Goal: Task Accomplishment & Management: Complete application form

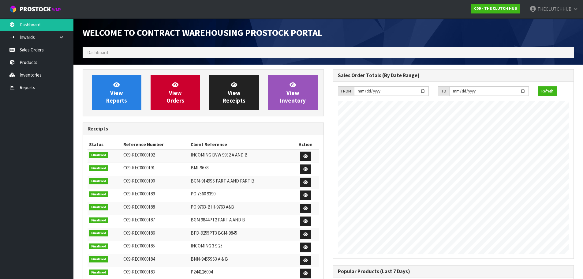
scroll to position [290, 250]
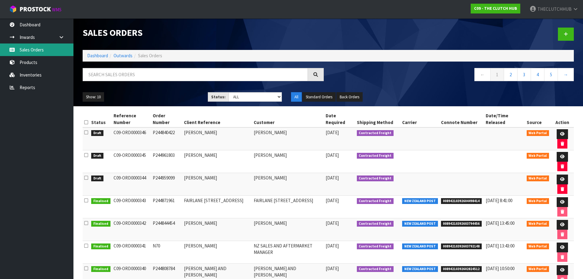
click at [31, 49] on link "Sales Orders" at bounding box center [36, 49] width 73 height 13
click at [40, 48] on link "Sales Orders" at bounding box center [36, 49] width 73 height 13
click at [31, 62] on link "Products" at bounding box center [36, 62] width 73 height 13
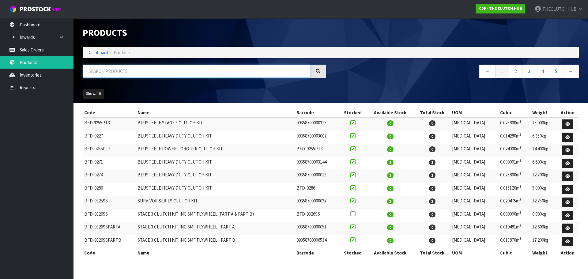
click at [99, 69] on input "text" at bounding box center [196, 71] width 227 height 13
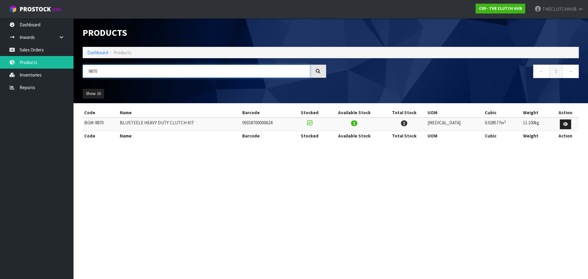
type input "9870"
click at [51, 55] on link "Sales Orders" at bounding box center [36, 49] width 73 height 13
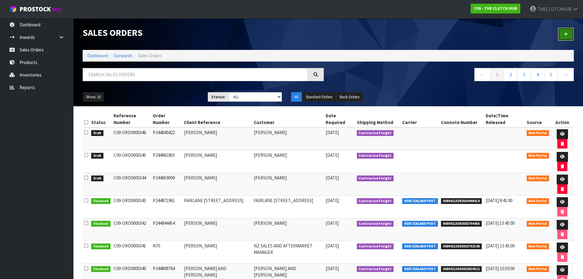
click at [567, 34] on icon at bounding box center [566, 34] width 4 height 5
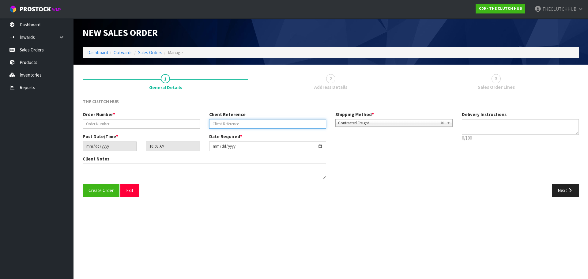
paste input "[PERSON_NAME]"
type input "[PERSON_NAME]"
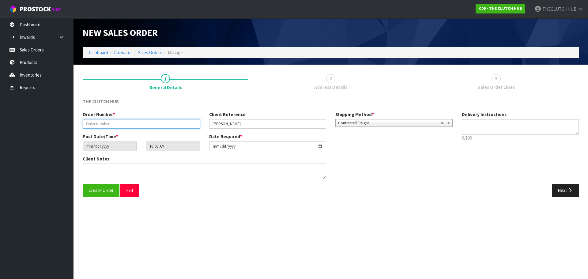
click at [139, 119] on input "text" at bounding box center [141, 123] width 117 height 9
paste input "N71"
type input "N71"
click at [108, 194] on button "Create Order" at bounding box center [101, 190] width 37 height 13
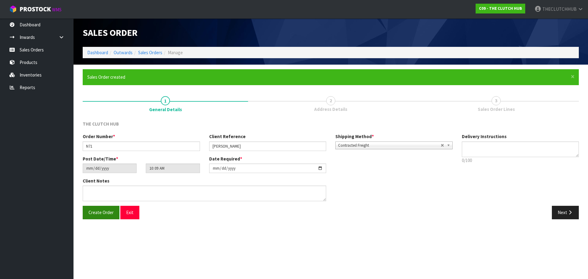
type input "13:09:00.000"
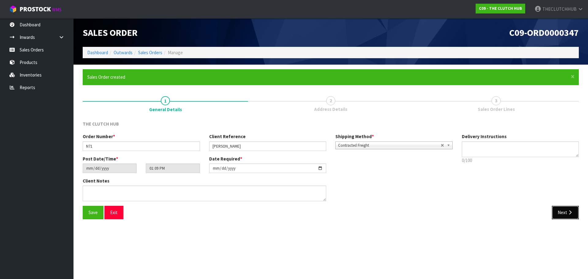
click at [565, 211] on button "Next" at bounding box center [565, 212] width 27 height 13
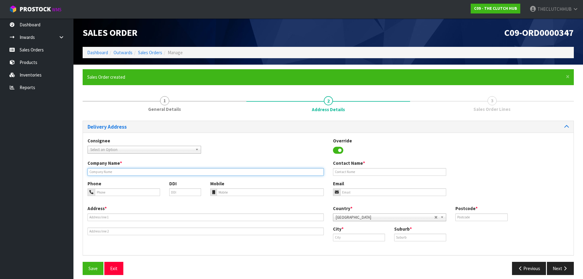
paste input "[PERSON_NAME]"
type input "[PERSON_NAME]"
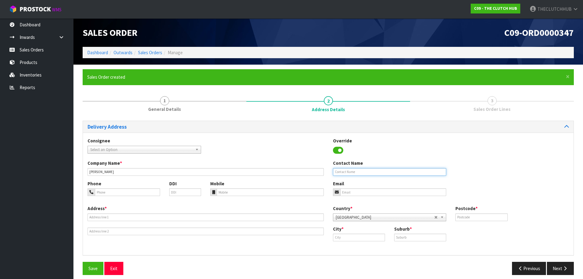
paste input "[PERSON_NAME]"
type input "[PERSON_NAME]"
paste input "0274327691"
type input "0274327691"
paste input "[PERSON_NAME][EMAIL_ADDRESS][DOMAIN_NAME]"
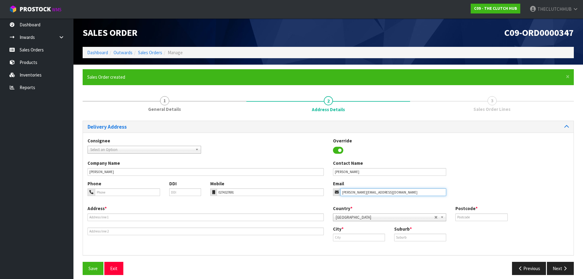
click at [346, 191] on input "[PERSON_NAME][EMAIL_ADDRESS][DOMAIN_NAME]" at bounding box center [393, 192] width 106 height 8
type input "[PERSON_NAME][EMAIL_ADDRESS][DOMAIN_NAME]"
paste input "[STREET_ADDRESS]"
type input "[STREET_ADDRESS]"
paste input "RANGIORA"
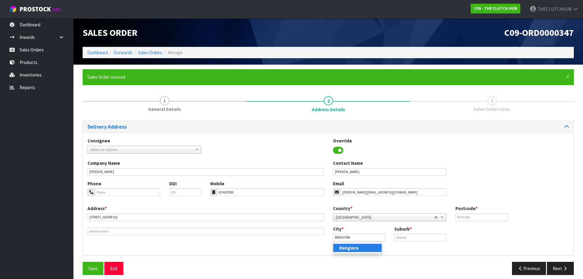
drag, startPoint x: 366, startPoint y: 247, endPoint x: 368, endPoint y: 245, distance: 3.3
click at [366, 247] on link "Rangiora" at bounding box center [357, 248] width 48 height 8
type input "Rangiora"
paste input "RANGIORA"
type input "RANGIORA"
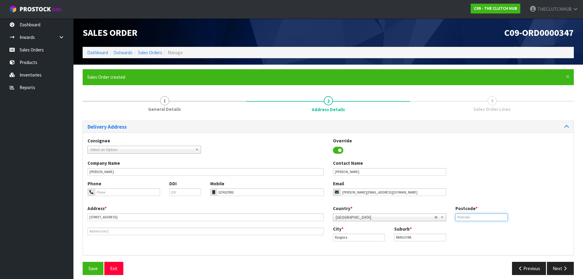
click at [465, 215] on input "text" at bounding box center [482, 217] width 52 height 8
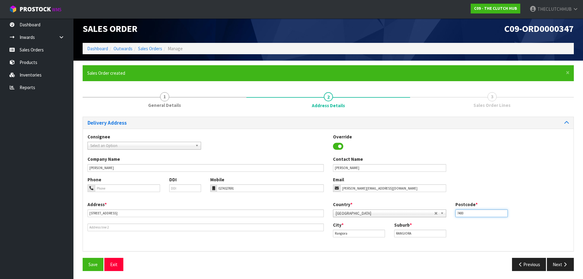
scroll to position [5, 0]
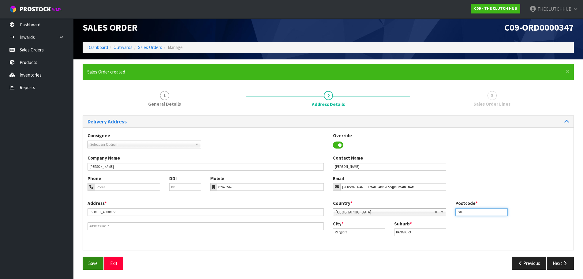
type input "7400"
click at [91, 263] on span "Save" at bounding box center [92, 263] width 9 height 6
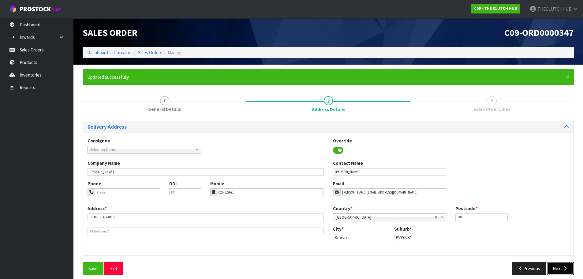
click at [554, 267] on button "Next" at bounding box center [560, 268] width 27 height 13
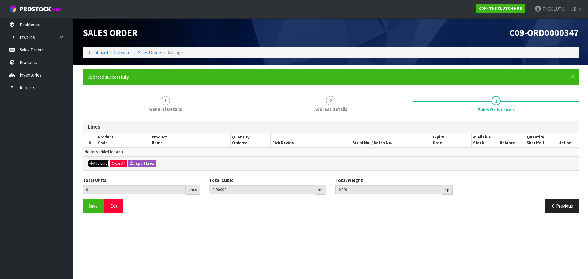
click at [96, 163] on button "Add Line" at bounding box center [98, 163] width 21 height 7
type input "0"
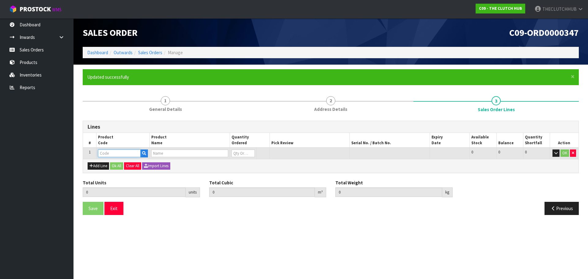
click at [111, 152] on input "text" at bounding box center [119, 153] width 43 height 8
click at [144, 152] on icon "button" at bounding box center [144, 153] width 4 height 4
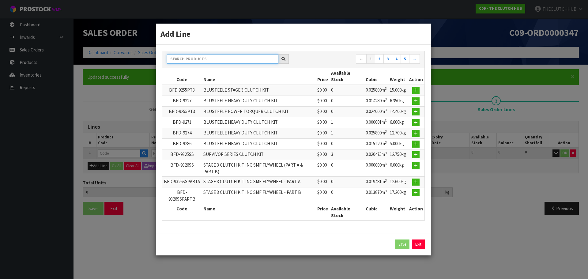
click at [209, 58] on input "text" at bounding box center [222, 58] width 111 height 9
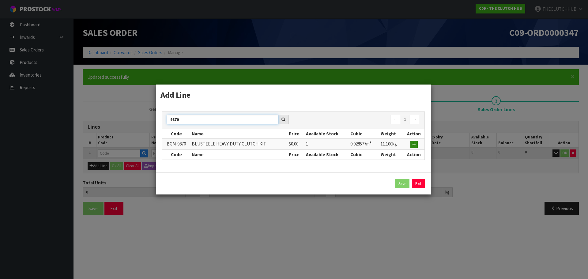
type input "9870"
click at [413, 144] on icon "button" at bounding box center [414, 144] width 4 height 4
type input "0.000000"
type input "0.000"
type input "BGM-9870"
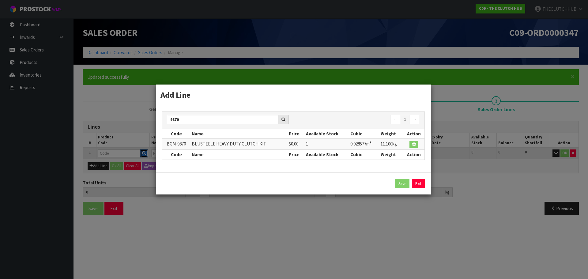
type input "BLUSTEELE HEAVY DUTY CLUTCH KIT"
type input "0"
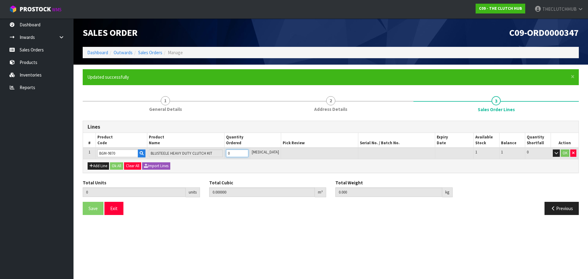
click at [227, 151] on tr "1 BGM-9870 BLUSTEELE HEAVY DUTY CLUTCH KIT 0 [MEDICAL_DATA] 1 1 0 OK" at bounding box center [330, 153] width 495 height 11
type input "1"
type input "0.014688"
type input "11.05"
type input "1"
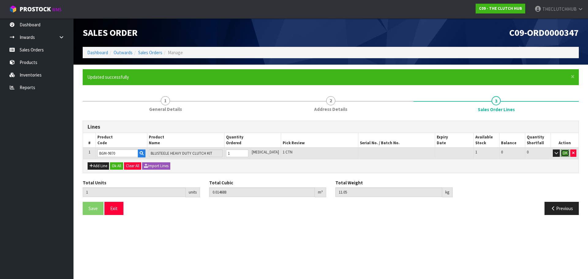
click at [566, 152] on button "OK" at bounding box center [565, 152] width 9 height 7
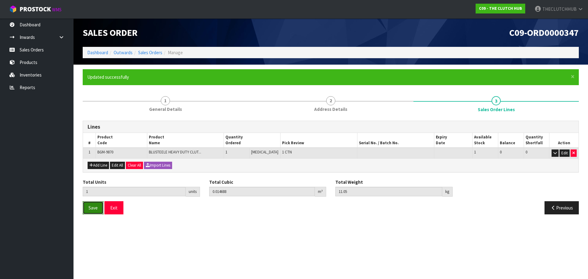
click at [93, 210] on span "Save" at bounding box center [92, 208] width 9 height 6
click at [91, 207] on span "Save" at bounding box center [92, 208] width 9 height 6
click at [119, 208] on button "Exit" at bounding box center [113, 207] width 19 height 13
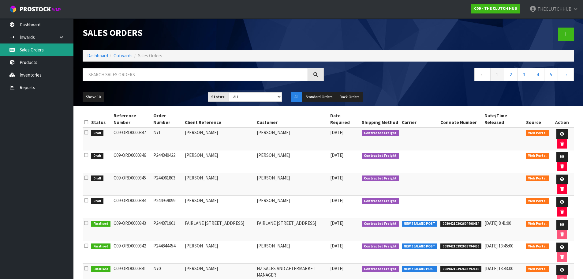
click at [31, 51] on link "Sales Orders" at bounding box center [36, 49] width 73 height 13
